Goal: Information Seeking & Learning: Learn about a topic

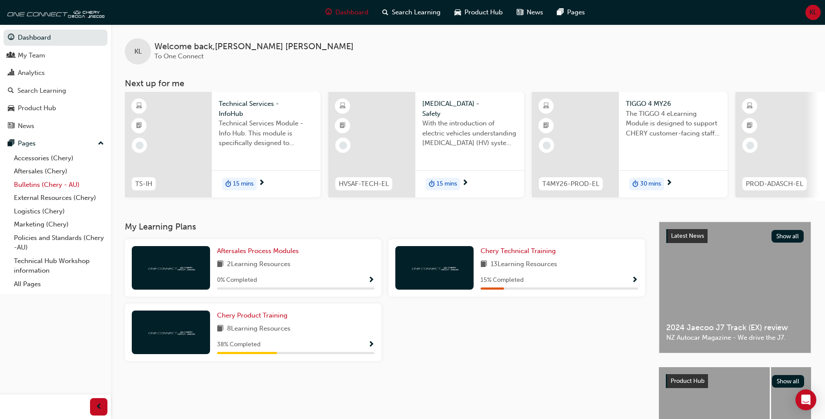
click at [49, 180] on link "Bulletins (Chery - AU)" at bounding box center [58, 184] width 97 height 13
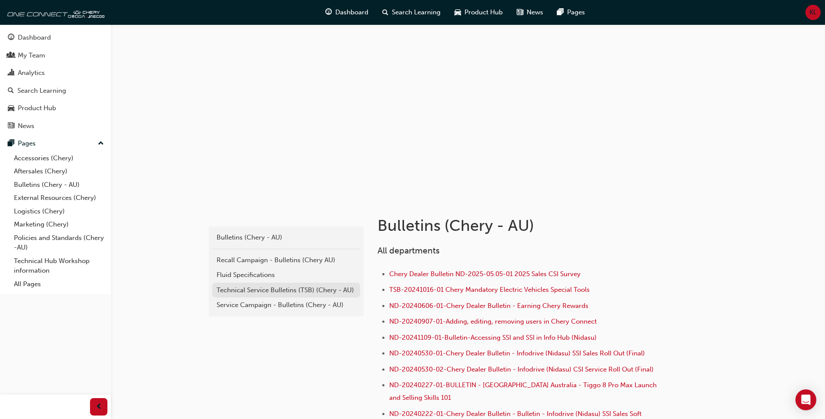
click at [296, 285] on div "Technical Service Bulletins (TSB) (Chery - AU)" at bounding box center [286, 290] width 139 height 10
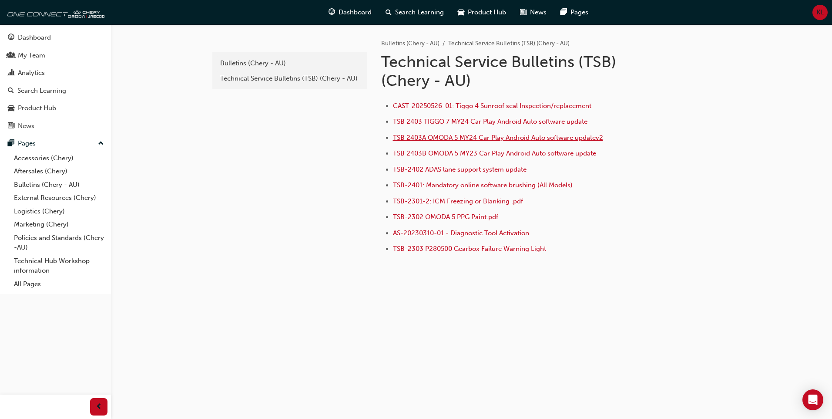
click at [500, 141] on span "TSB 2403A OMODA 5 MY24 Car Play Android Auto software updatev2" at bounding box center [498, 138] width 210 height 8
